Goal: Task Accomplishment & Management: Use online tool/utility

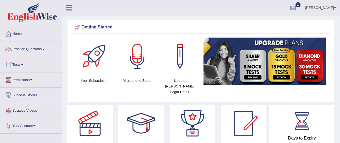
click at [21, 67] on link "Tests" at bounding box center [30, 63] width 61 height 13
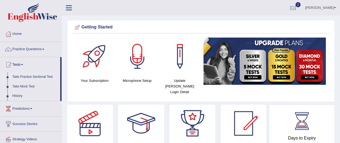
click at [28, 79] on link "Take Practice Sectional Test" at bounding box center [35, 77] width 50 height 10
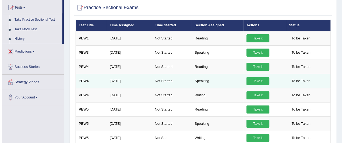
scroll to position [54, 0]
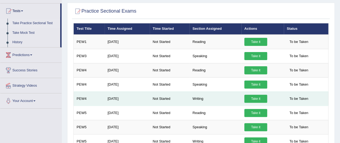
click at [255, 100] on link "Take it" at bounding box center [255, 99] width 23 height 8
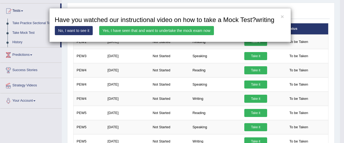
click at [193, 34] on link "Yes, I have seen that and want to undertake the mock exam now" at bounding box center [156, 30] width 115 height 9
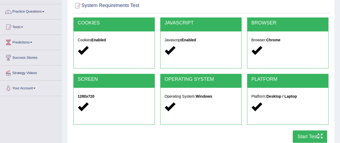
scroll to position [107, 0]
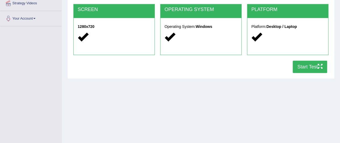
click at [304, 68] on button "Start Test" at bounding box center [309, 67] width 34 height 12
